Goal: Transaction & Acquisition: Purchase product/service

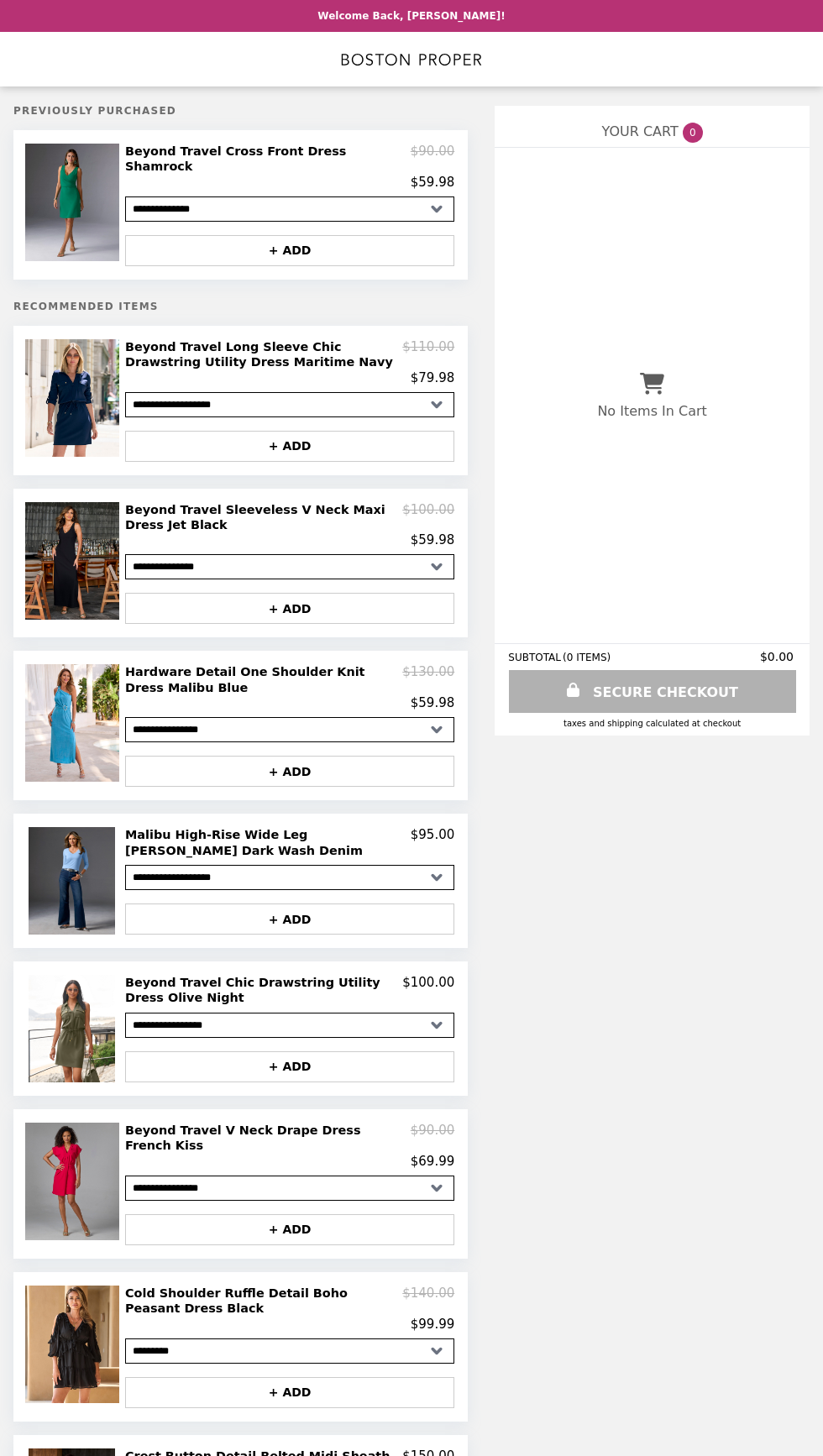
select select "**********"
select select "*********"
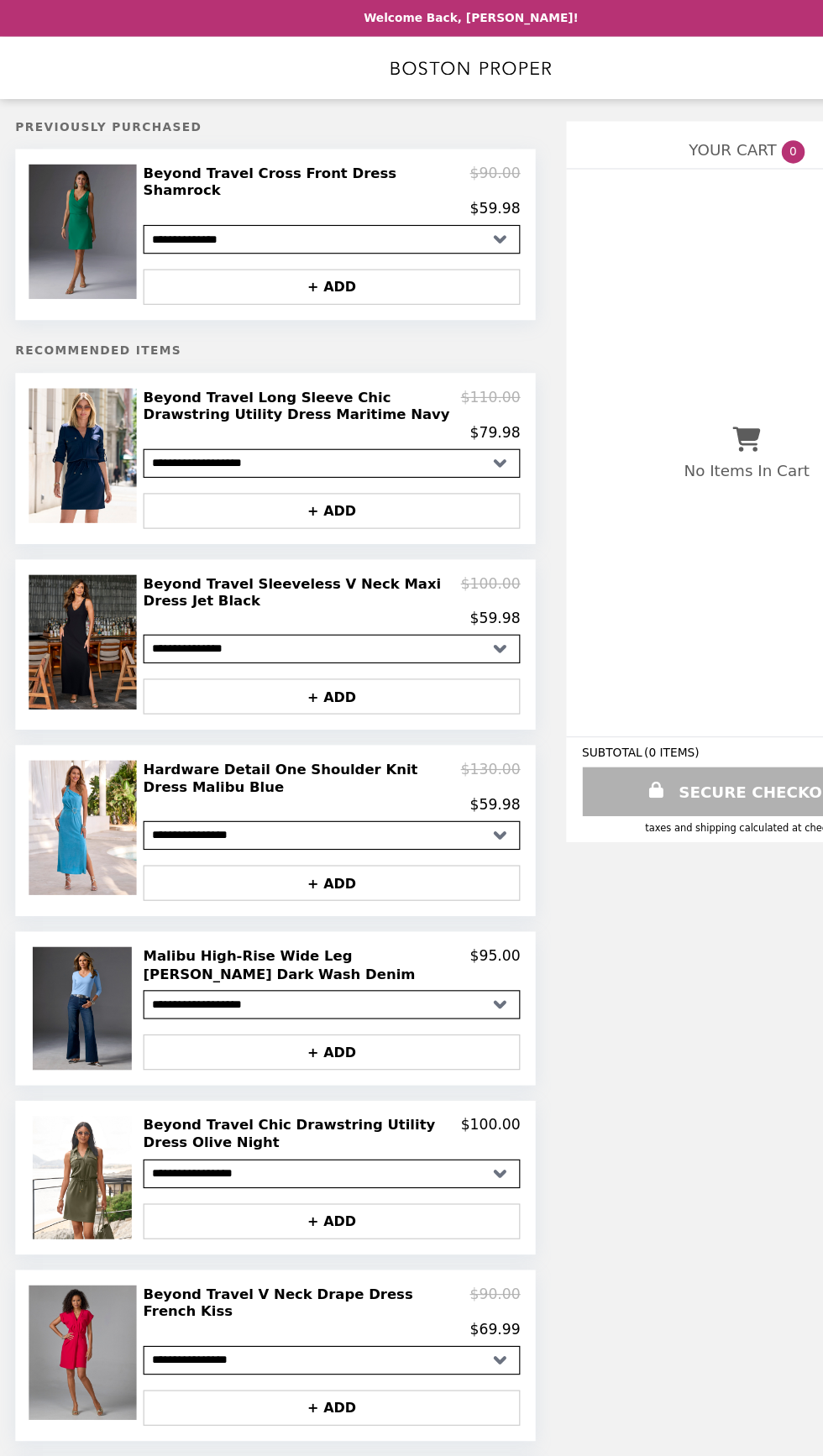
click at [97, 206] on img at bounding box center [74, 202] width 98 height 118
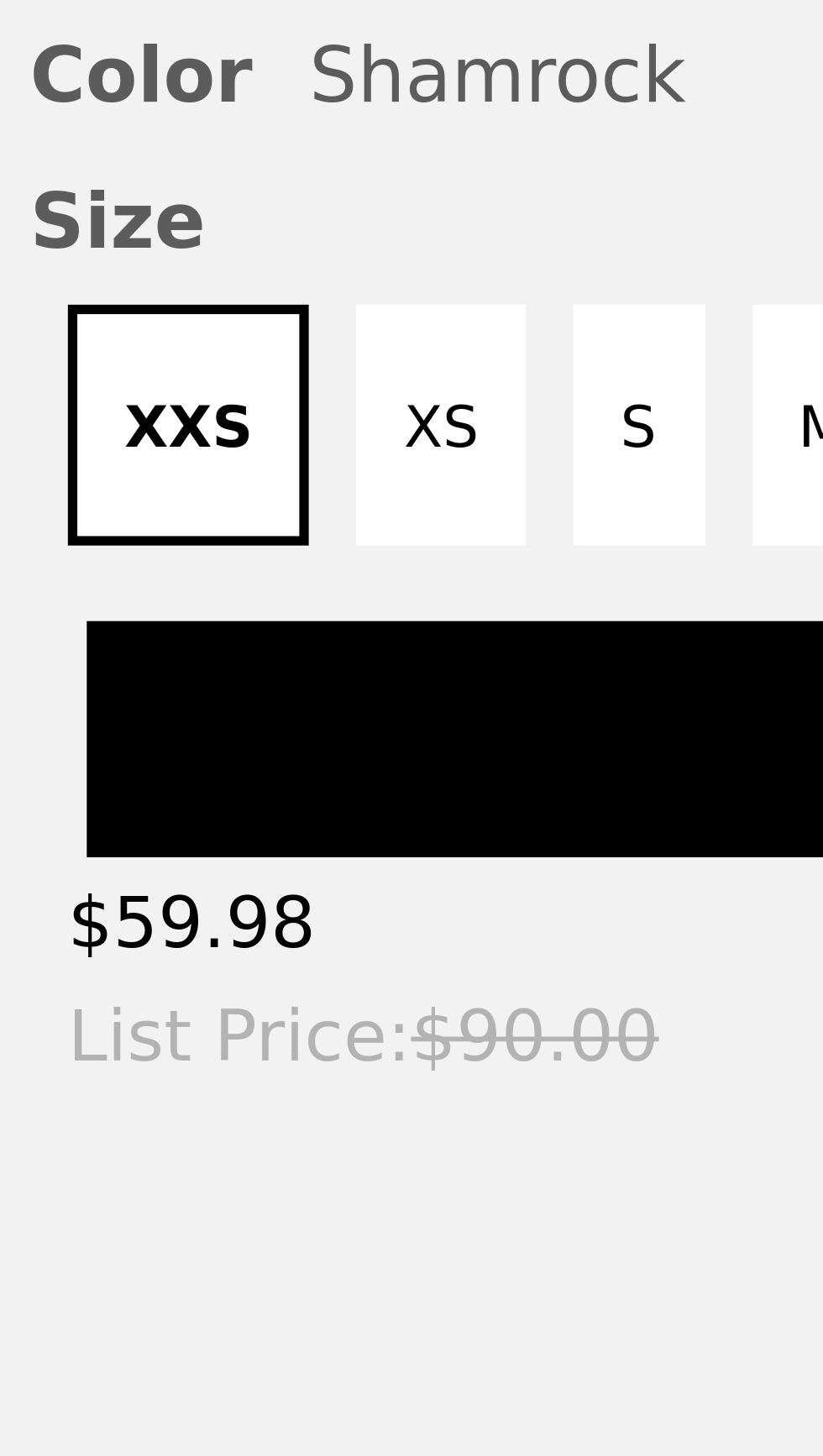
scroll to position [4, 0]
